Goal: Information Seeking & Learning: Get advice/opinions

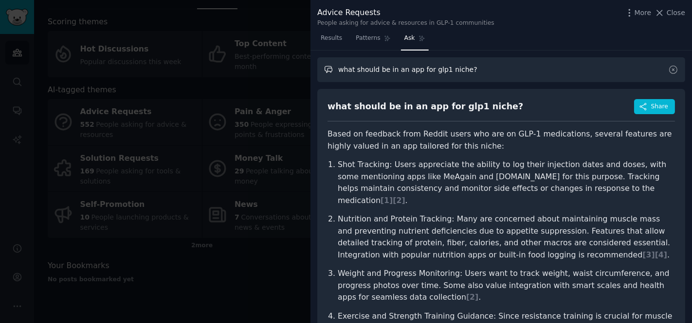
click at [448, 72] on input "what should be in an app for glp1 niche?" at bounding box center [501, 69] width 368 height 25
click at [409, 40] on span "Ask" at bounding box center [409, 38] width 11 height 9
click at [648, 106] on button "Share" at bounding box center [654, 107] width 41 height 16
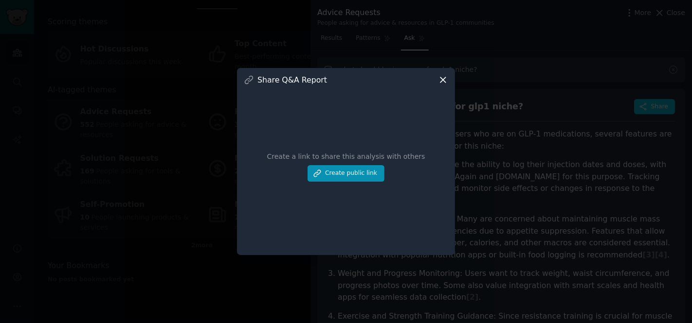
click at [447, 76] on icon at bounding box center [443, 80] width 10 height 10
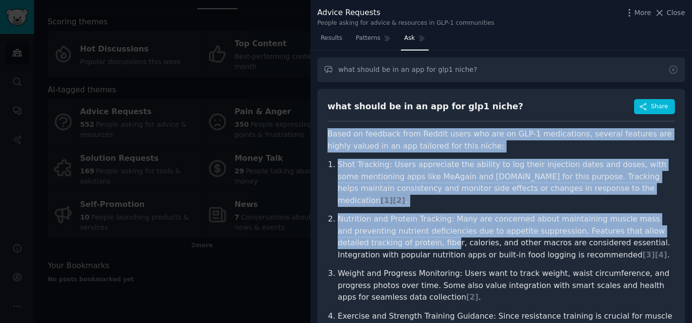
drag, startPoint x: 324, startPoint y: 135, endPoint x: 418, endPoint y: 225, distance: 129.7
click at [419, 226] on div "what should be in an app for glp1 niche? Share Based on feedback from Reddit us…" at bounding box center [501, 323] width 368 height 469
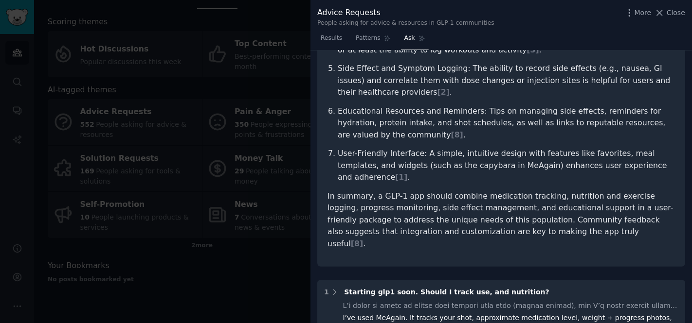
scroll to position [294, 0]
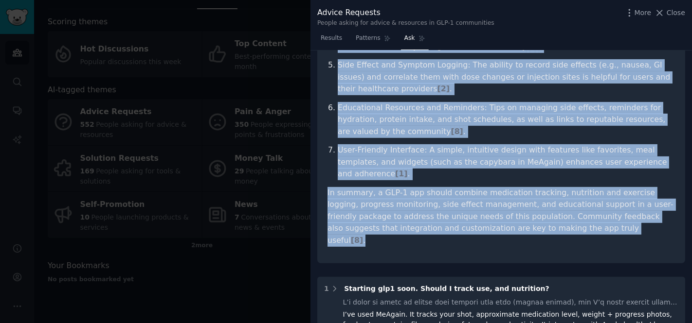
click at [550, 206] on p "In summary, a GLP-1 app should combine medication tracking, nutrition and exerc…" at bounding box center [500, 217] width 347 height 60
copy article "Based on feedback from Reddit users who are on GLP-1 medications, several featu…"
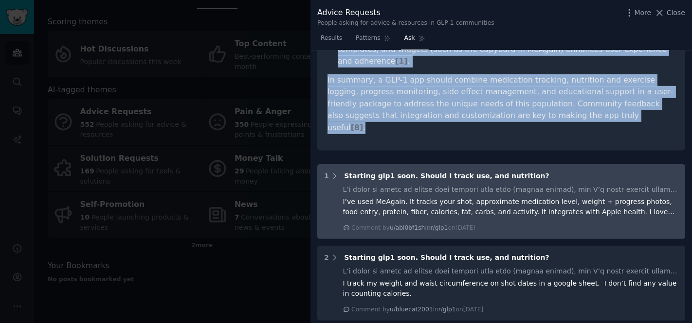
scroll to position [0, 0]
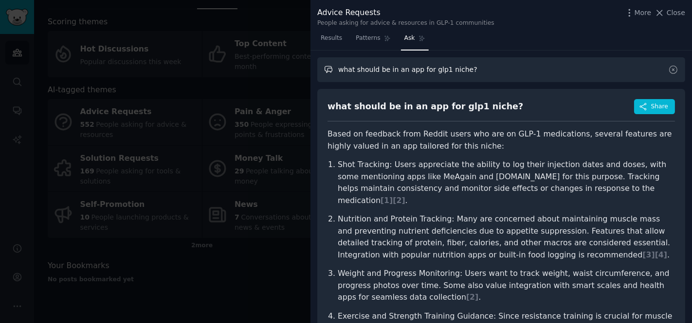
click at [452, 63] on input "what should be in an app for glp1 niche?" at bounding box center [501, 69] width 368 height 25
click at [328, 41] on span "Results" at bounding box center [331, 38] width 21 height 9
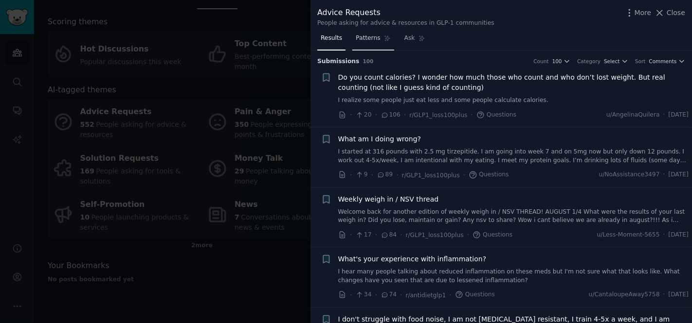
click at [366, 39] on span "Patterns" at bounding box center [368, 38] width 24 height 9
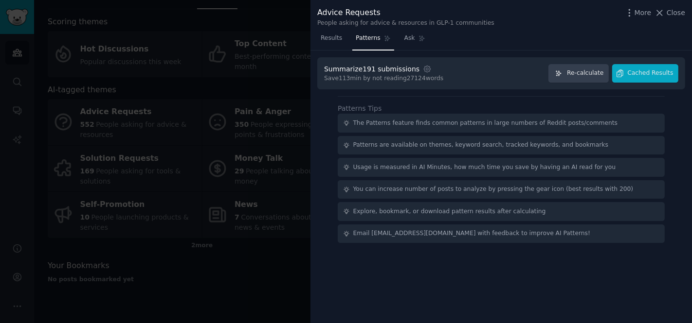
click at [390, 165] on div "Usage is measured in AI Minutes, how much time you save by having an AI read fo…" at bounding box center [484, 167] width 263 height 9
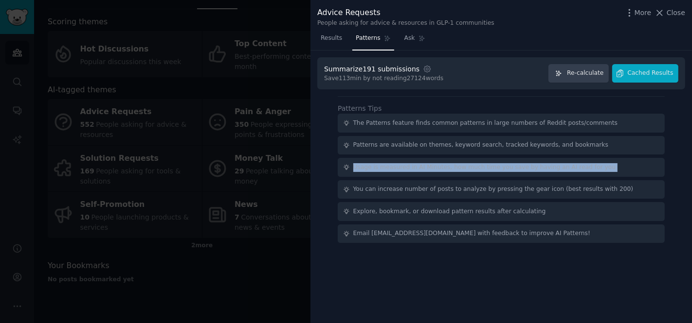
click at [390, 165] on div "Usage is measured in AI Minutes, how much time you save by having an AI read fo…" at bounding box center [484, 167] width 263 height 9
click at [631, 70] on span "Cached Results" at bounding box center [650, 73] width 46 height 9
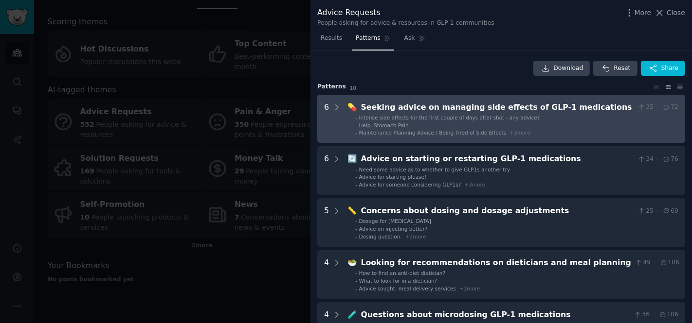
click at [418, 116] on span "Intense side effects for the first couple of days after shot - any advice?" at bounding box center [449, 118] width 181 height 6
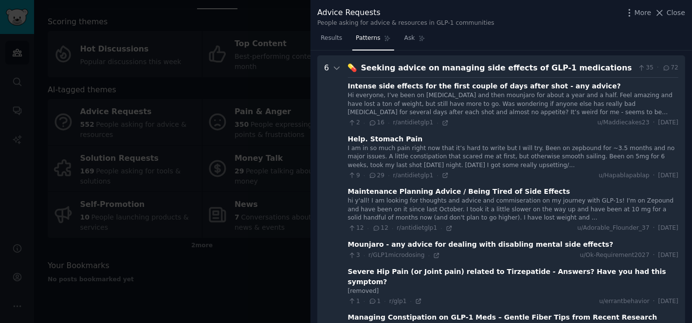
scroll to position [44, 0]
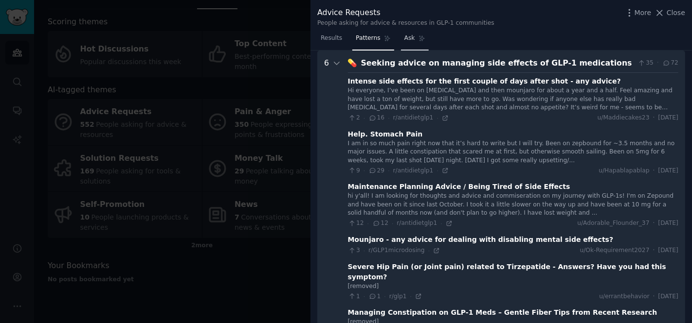
click at [407, 47] on link "Ask" at bounding box center [415, 41] width 28 height 20
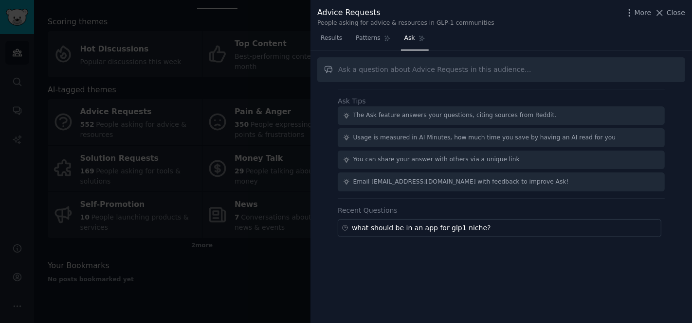
click at [400, 74] on input "text" at bounding box center [501, 69] width 368 height 25
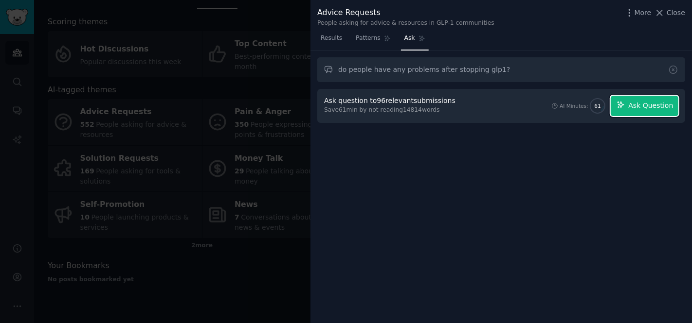
click at [657, 99] on button "Ask Question" at bounding box center [644, 106] width 68 height 20
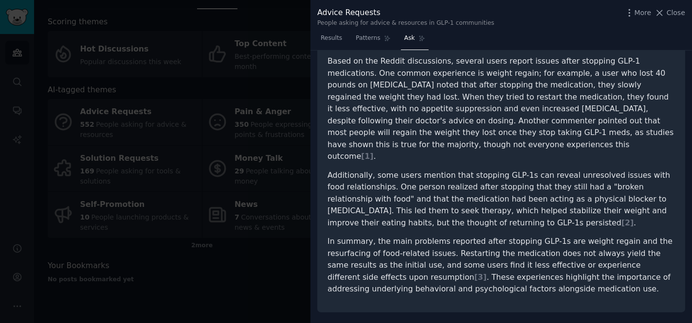
scroll to position [71, 0]
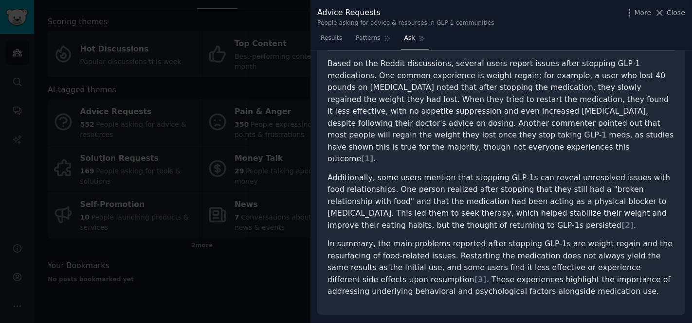
click at [412, 40] on span "Ask" at bounding box center [409, 38] width 11 height 9
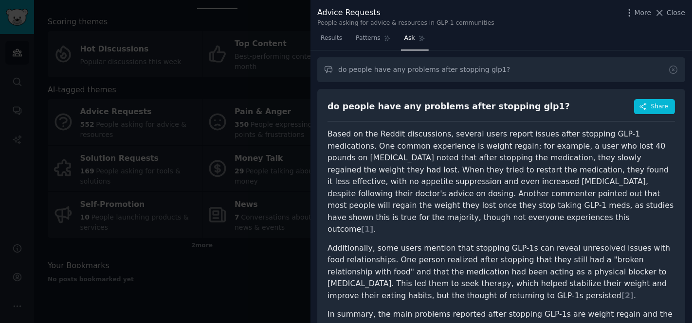
click at [421, 81] on div "do people have any problems after stopping glp1? do people have any problems af…" at bounding box center [500, 187] width 381 height 273
click at [423, 76] on input "do people have any problems after stopping glp1?" at bounding box center [501, 69] width 368 height 25
click at [429, 111] on div "do people have any problems after stopping glp1?" at bounding box center [448, 107] width 242 height 12
click at [507, 72] on input "if we want to make an app for those who want to st" at bounding box center [501, 69] width 368 height 25
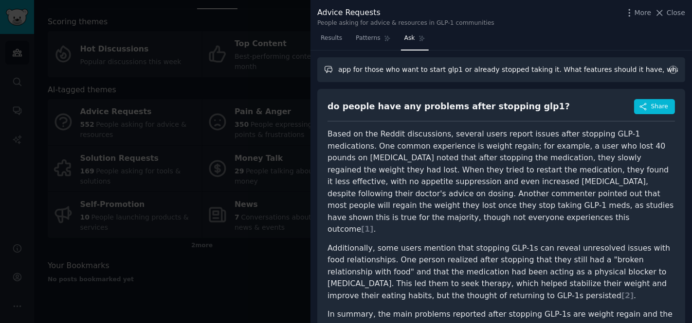
scroll to position [0, 81]
type input "if we want to make an app for those who want to start glp1 or already stopped t…"
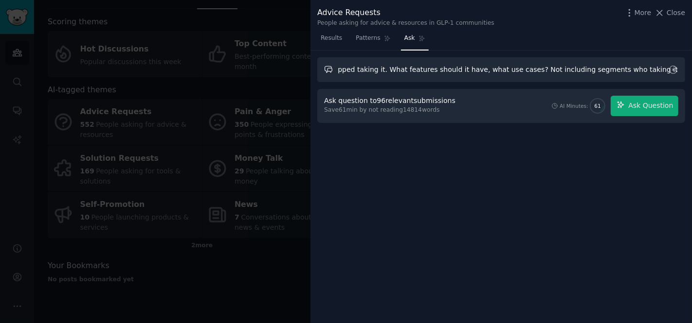
scroll to position [0, 0]
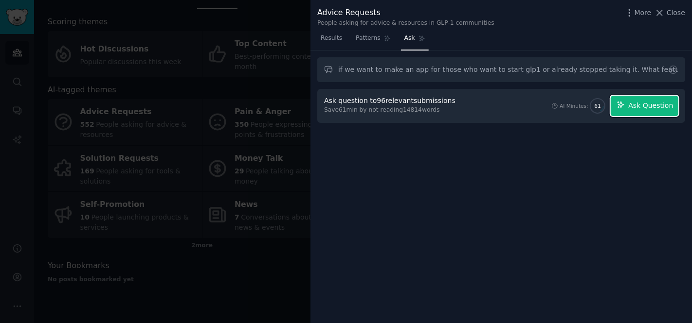
click at [654, 108] on span "Ask Question" at bounding box center [650, 106] width 45 height 10
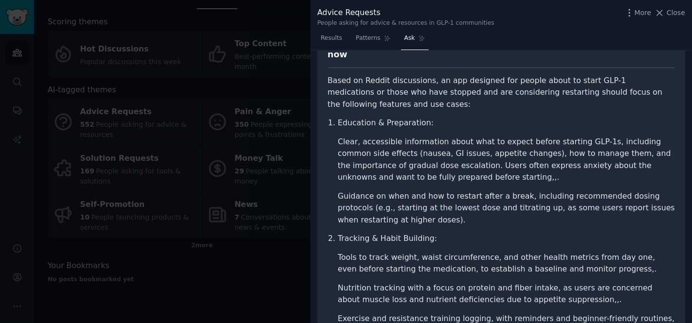
scroll to position [90, 0]
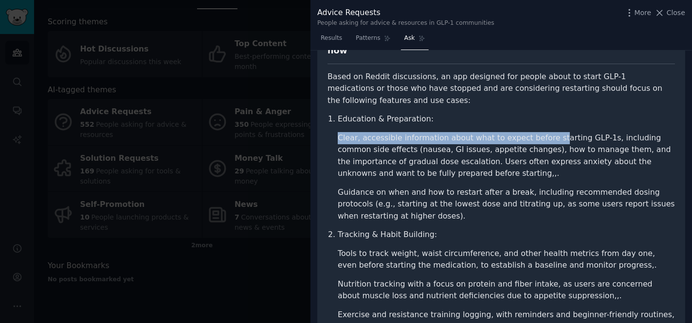
drag, startPoint x: 546, startPoint y: 113, endPoint x: 546, endPoint y: 119, distance: 6.3
click at [546, 119] on li "Education & Preparation: Clear, accessible information about what to expect bef…" at bounding box center [506, 167] width 337 height 109
click at [525, 132] on li "Clear, accessible information about what to expect before starting GLP-1s, incl…" at bounding box center [506, 156] width 337 height 48
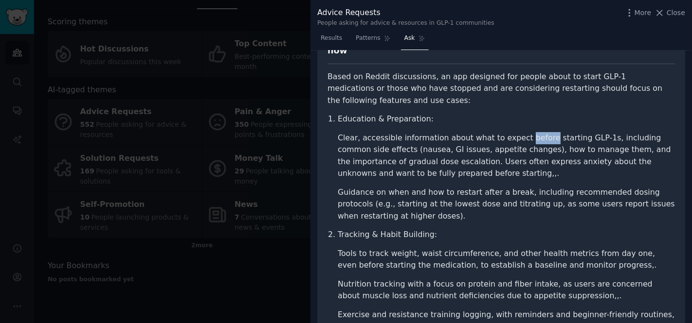
click at [525, 132] on li "Clear, accessible information about what to expect before starting GLP-1s, incl…" at bounding box center [506, 156] width 337 height 48
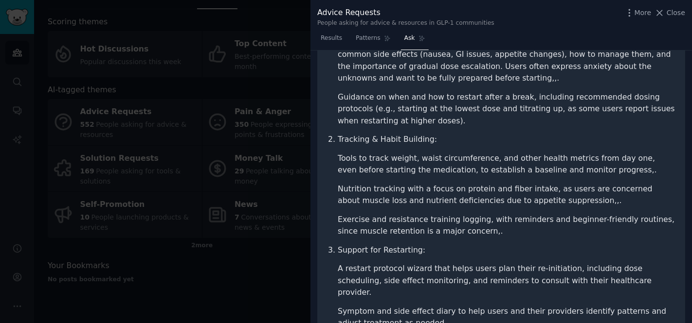
scroll to position [183, 0]
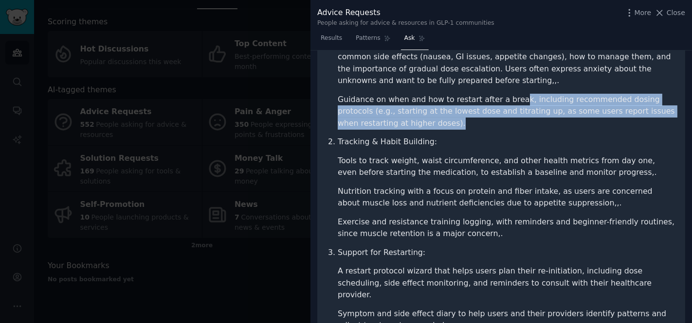
drag, startPoint x: 509, startPoint y: 86, endPoint x: 510, endPoint y: 107, distance: 20.9
click at [510, 107] on li "Guidance on when and how to restart after a break, including recommended dosing…" at bounding box center [506, 112] width 337 height 36
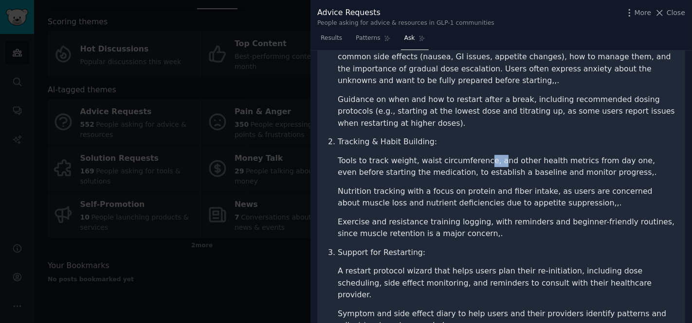
drag, startPoint x: 482, startPoint y: 152, endPoint x: 497, endPoint y: 122, distance: 33.7
click at [497, 122] on ol "Education & Preparation: Clear, accessible information about what to expect bef…" at bounding box center [500, 256] width 347 height 472
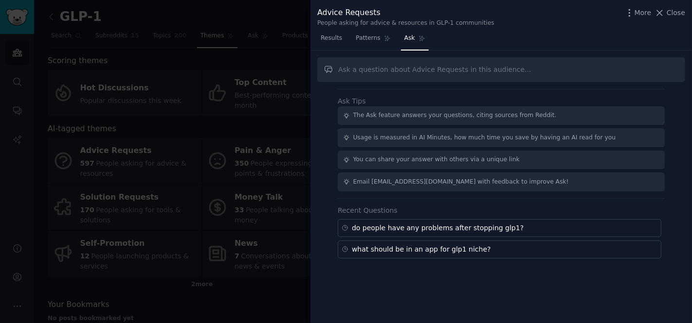
click at [471, 73] on input "text" at bounding box center [501, 69] width 368 height 25
type input "ц"
type input "what people say about apps for glp1, what like, what dont, what find useful, wh…"
